Goal: Task Accomplishment & Management: Use online tool/utility

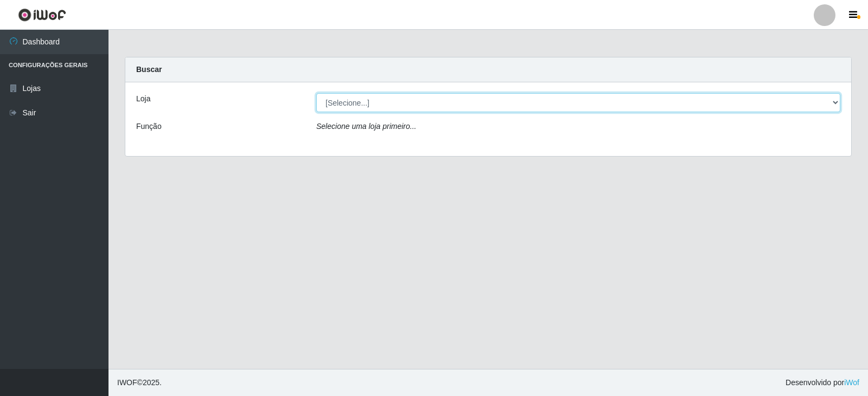
click at [835, 104] on select "[Selecione...] SuperFácil Atacado - [GEOGRAPHIC_DATA]" at bounding box center [578, 102] width 524 height 19
select select "504"
click at [316, 93] on select "[Selecione...] SuperFácil Atacado - [GEOGRAPHIC_DATA]" at bounding box center [578, 102] width 524 height 19
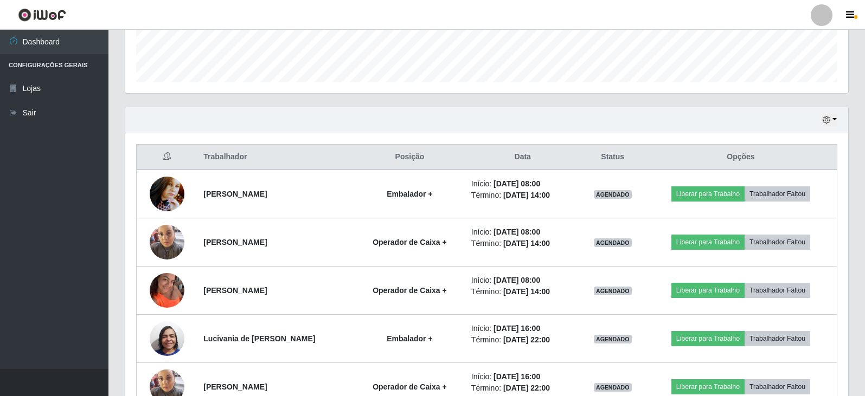
scroll to position [420, 0]
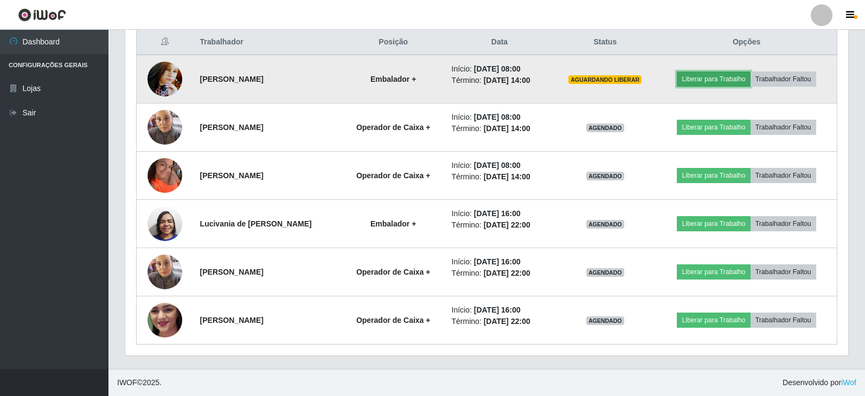
click at [727, 74] on button "Liberar para Trabalho" at bounding box center [713, 79] width 73 height 15
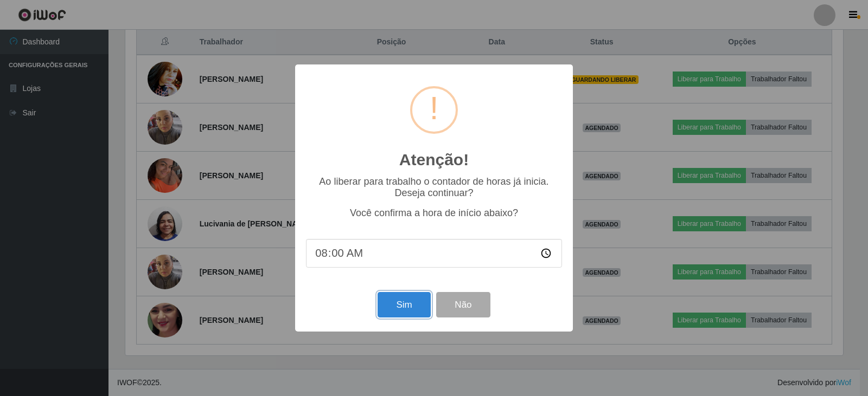
click at [394, 318] on button "Sim" at bounding box center [403, 304] width 53 height 25
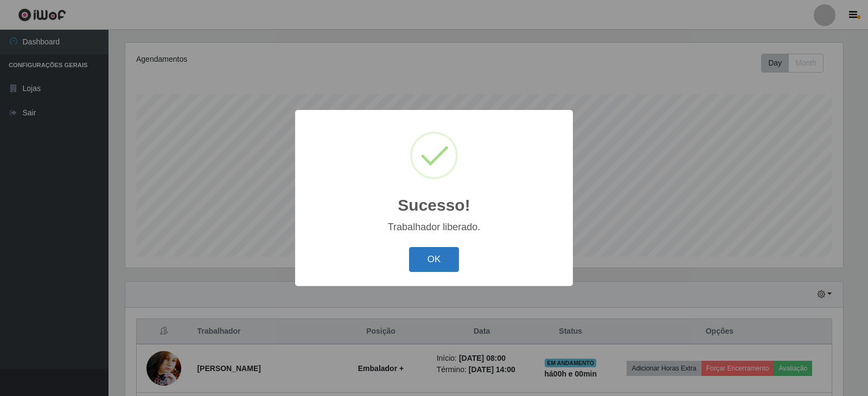
click at [449, 262] on button "OK" at bounding box center [434, 259] width 50 height 25
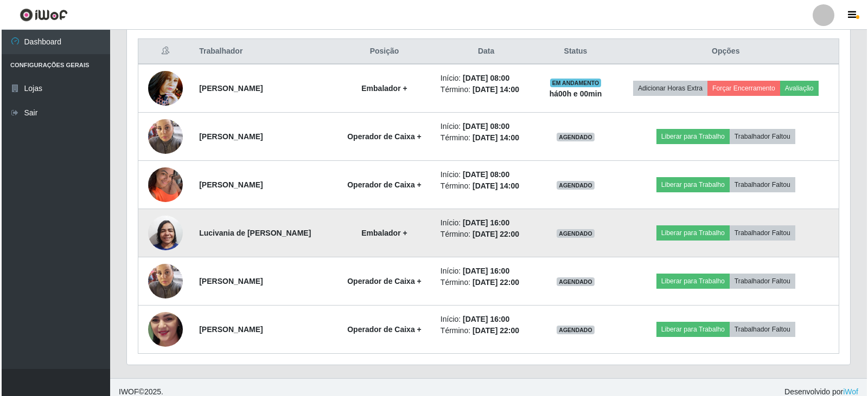
scroll to position [414, 0]
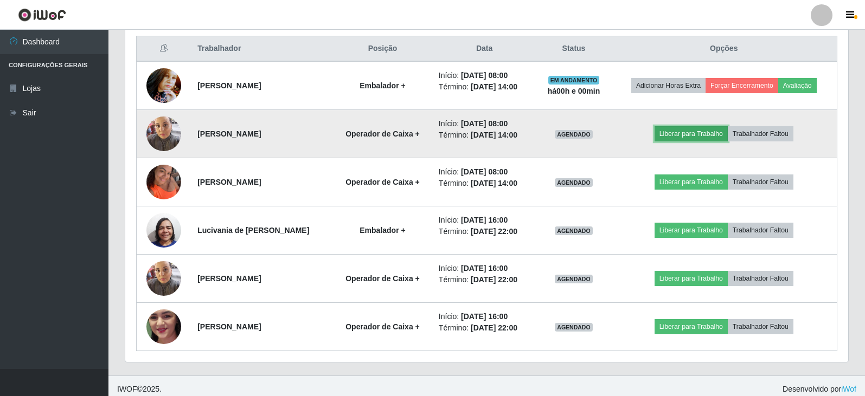
click at [707, 132] on button "Liberar para Trabalho" at bounding box center [691, 133] width 73 height 15
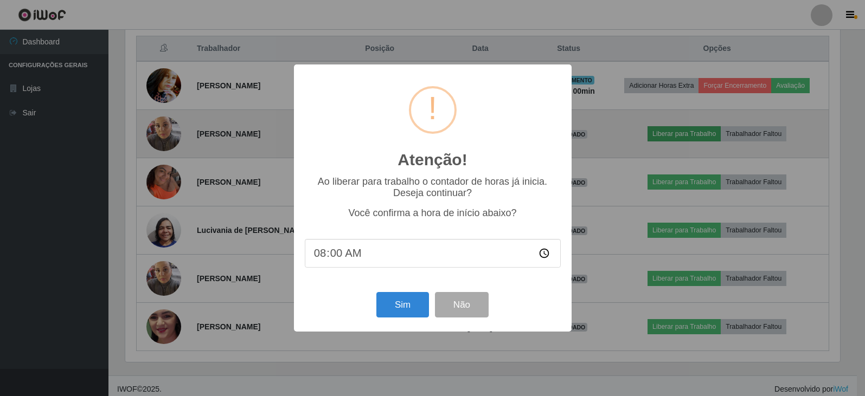
scroll to position [225, 718]
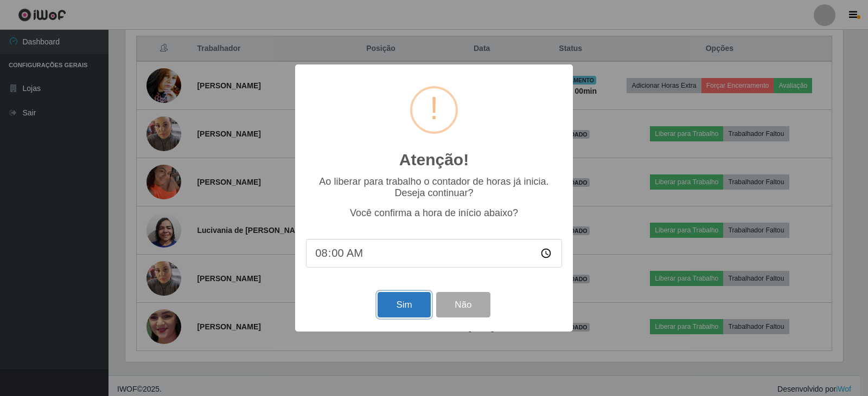
click at [408, 302] on button "Sim" at bounding box center [403, 304] width 53 height 25
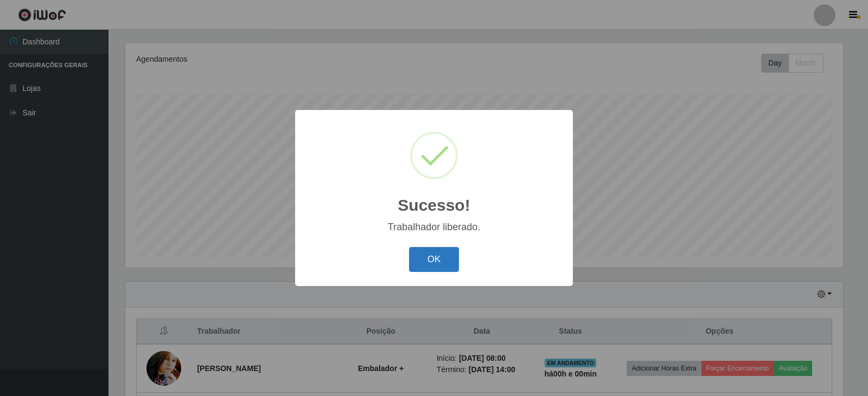
click at [425, 256] on button "OK" at bounding box center [434, 259] width 50 height 25
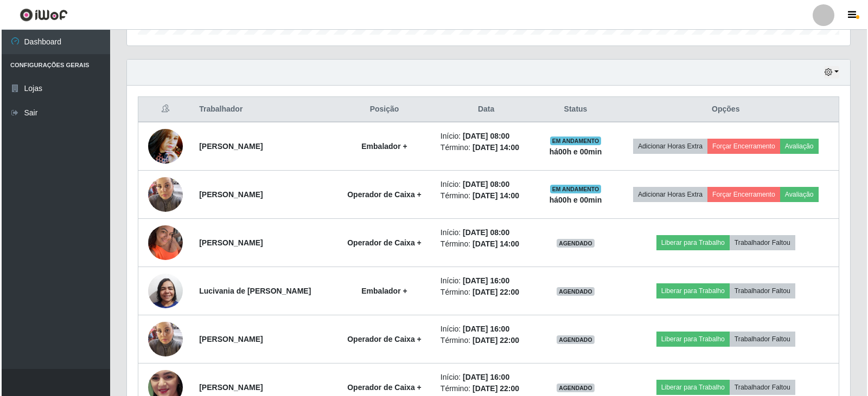
scroll to position [357, 0]
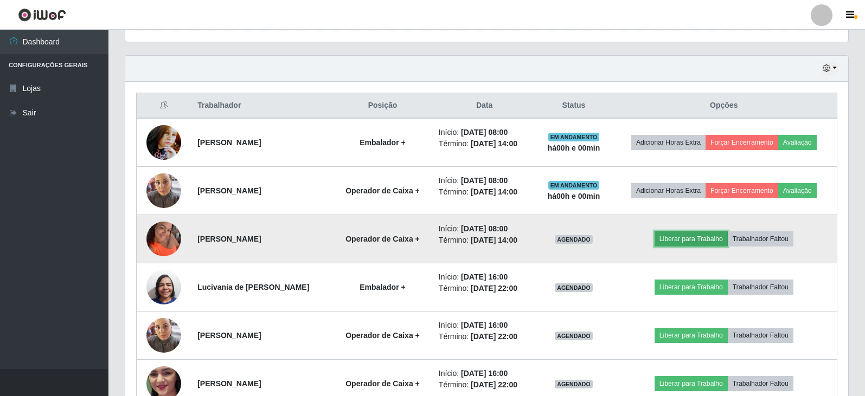
click at [702, 233] on button "Liberar para Trabalho" at bounding box center [691, 239] width 73 height 15
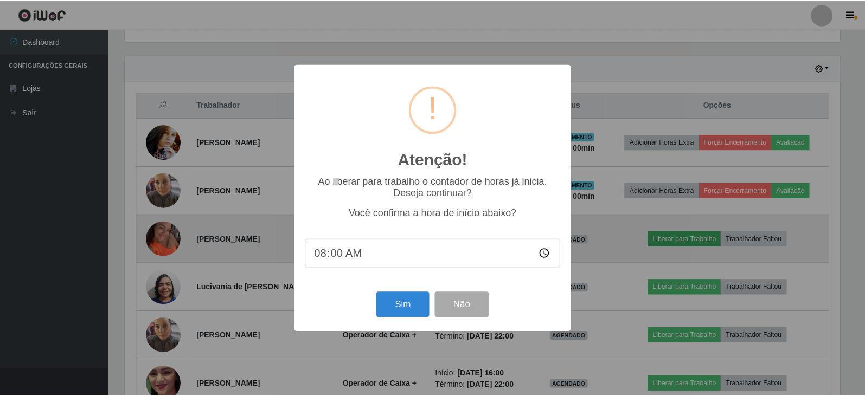
scroll to position [225, 718]
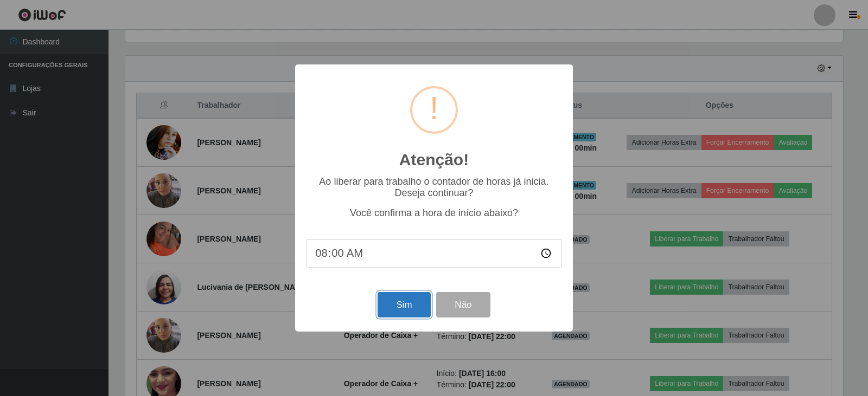
click at [395, 309] on button "Sim" at bounding box center [403, 304] width 53 height 25
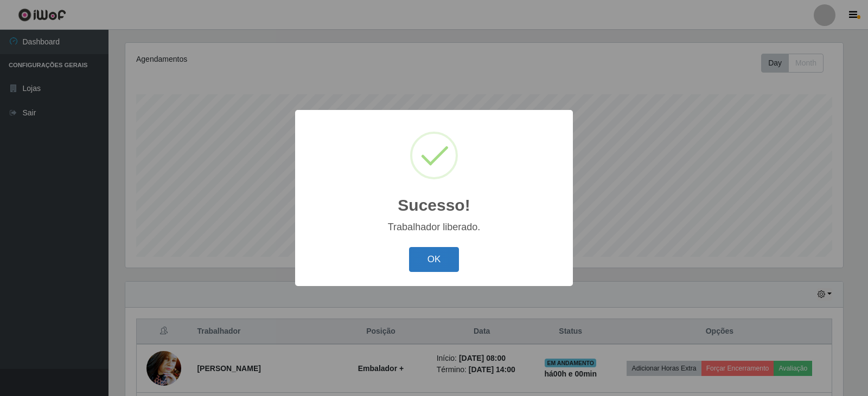
click at [449, 257] on button "OK" at bounding box center [434, 259] width 50 height 25
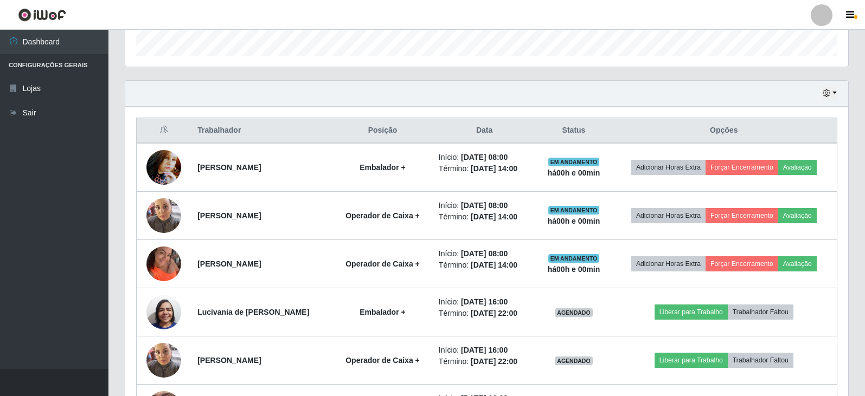
scroll to position [334, 0]
